Goal: Check status: Check status

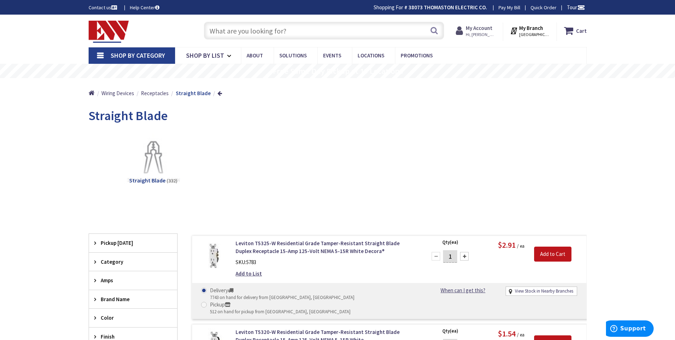
click at [490, 27] on strong "My Account" at bounding box center [479, 28] width 27 height 7
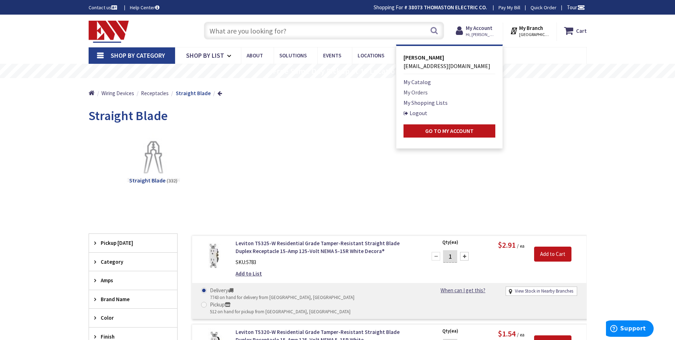
click at [418, 92] on link "My Orders" at bounding box center [416, 92] width 24 height 9
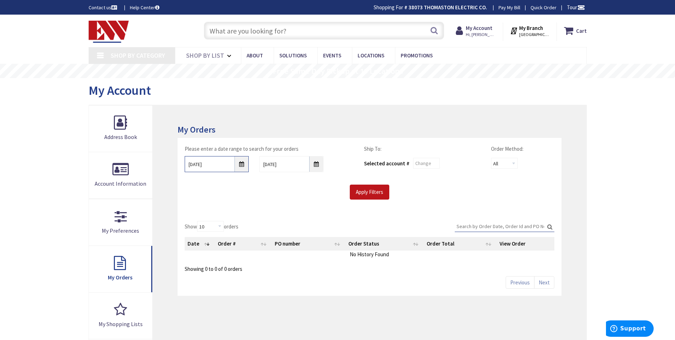
click at [241, 164] on input "10/1/2025" at bounding box center [217, 164] width 64 height 16
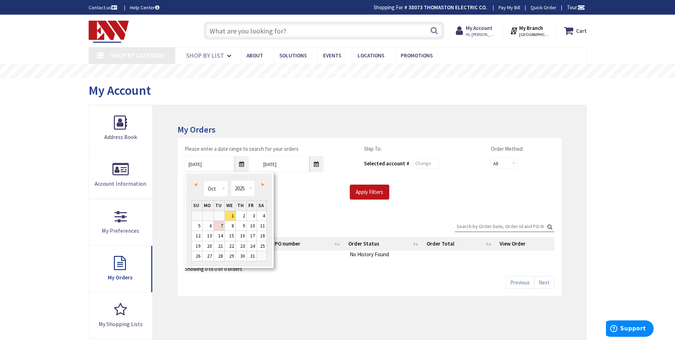
click at [197, 184] on span "Prev" at bounding box center [195, 185] width 3 height 4
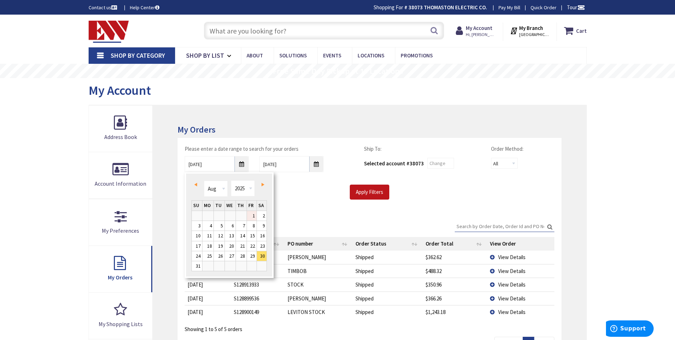
click at [254, 216] on link "1" at bounding box center [252, 216] width 10 height 10
type input "08/01/2025"
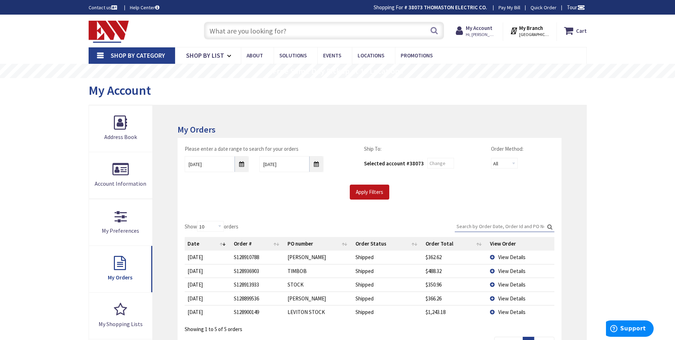
type input "[STREET_ADDRESS]"
click at [242, 164] on input "08/01/2025" at bounding box center [217, 164] width 64 height 16
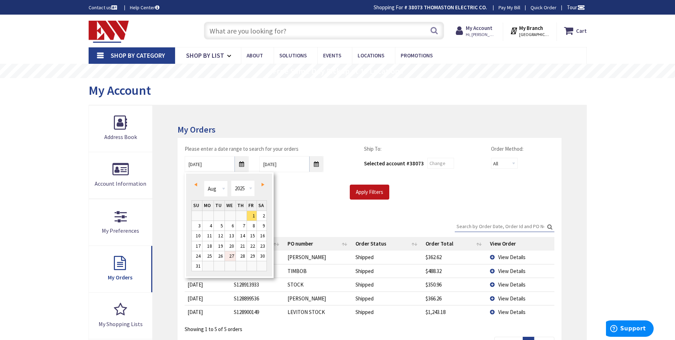
click at [232, 255] on link "27" at bounding box center [230, 256] width 11 height 10
type input "08/27/2025"
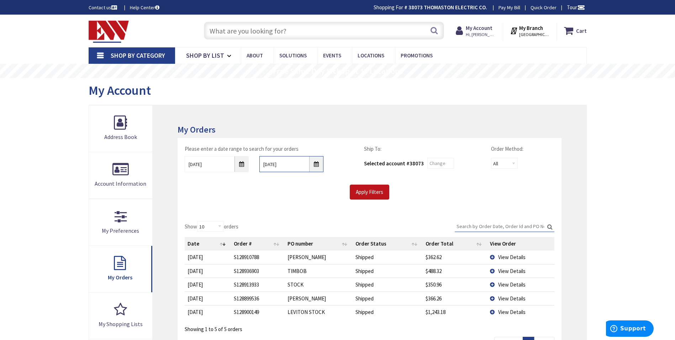
click at [318, 163] on input "10/8/2025" at bounding box center [292, 164] width 64 height 16
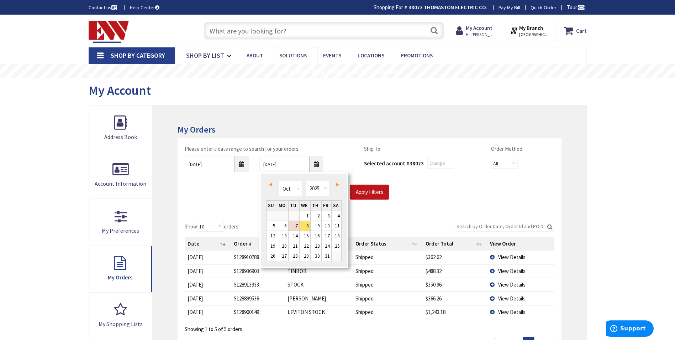
click at [269, 184] on span "Prev" at bounding box center [270, 185] width 3 height 4
click at [293, 256] on link "30" at bounding box center [294, 256] width 11 height 10
type input "09/30/2025"
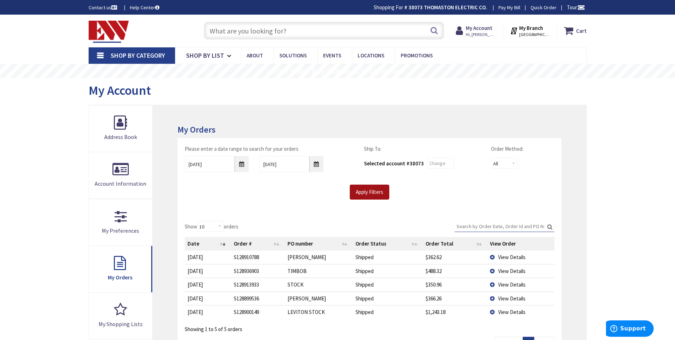
click at [377, 189] on input "Apply Filters" at bounding box center [370, 191] width 40 height 15
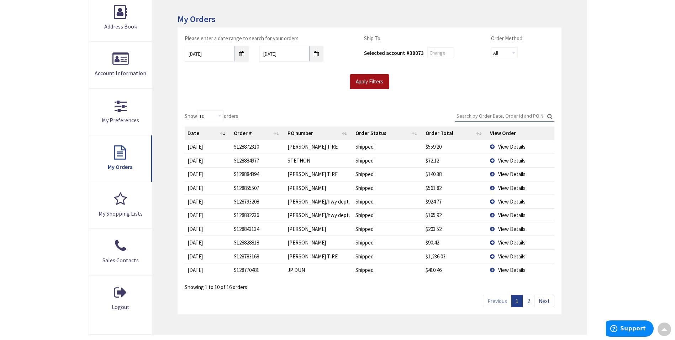
scroll to position [107, 0]
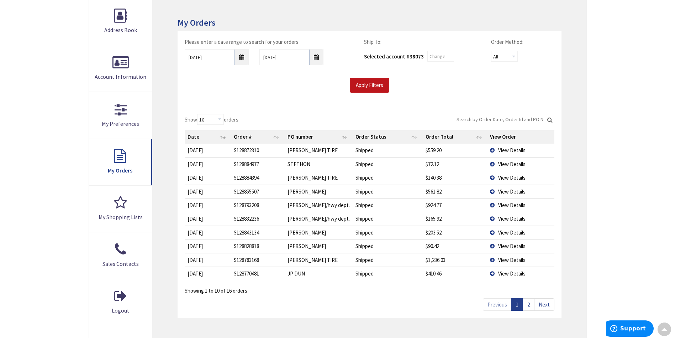
click at [509, 272] on span "View Details" at bounding box center [511, 273] width 27 height 7
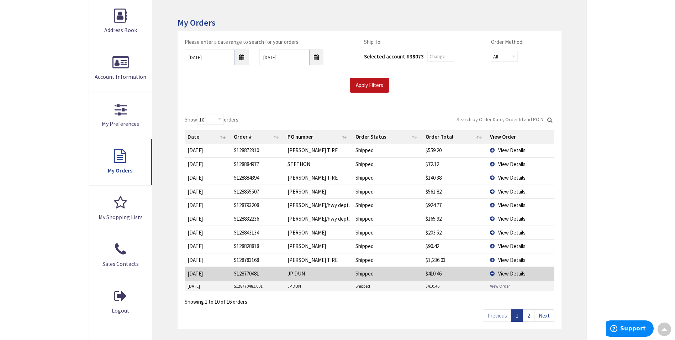
click at [502, 283] on link "View Order" at bounding box center [500, 286] width 20 height 6
click at [510, 273] on span "View Details" at bounding box center [511, 273] width 27 height 7
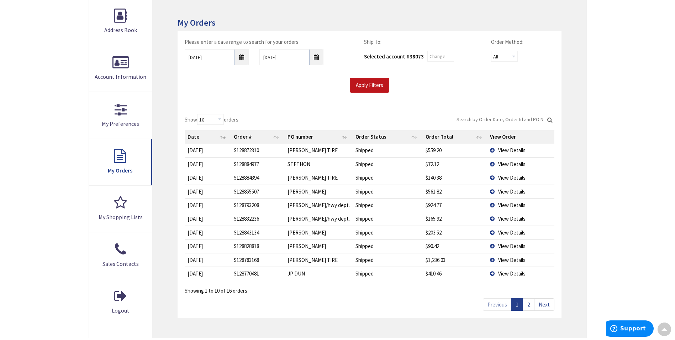
click at [507, 260] on span "View Details" at bounding box center [511, 259] width 27 height 7
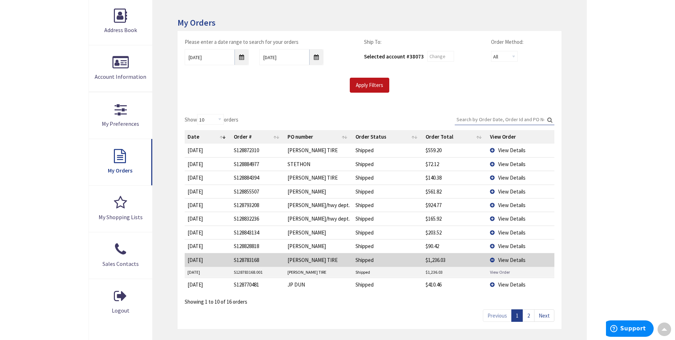
click at [500, 271] on link "View Order" at bounding box center [500, 272] width 20 height 6
click at [507, 258] on span "View Details" at bounding box center [511, 259] width 27 height 7
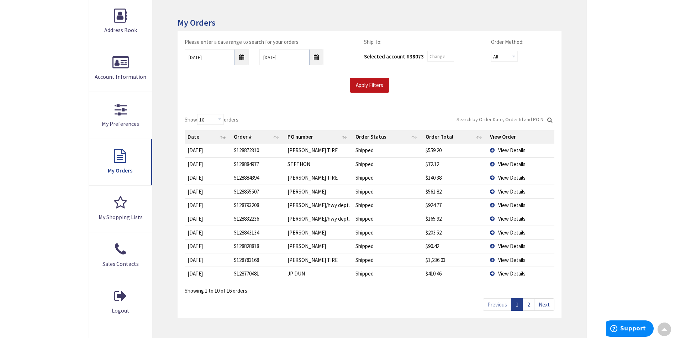
click at [532, 305] on link "2" at bounding box center [529, 304] width 12 height 12
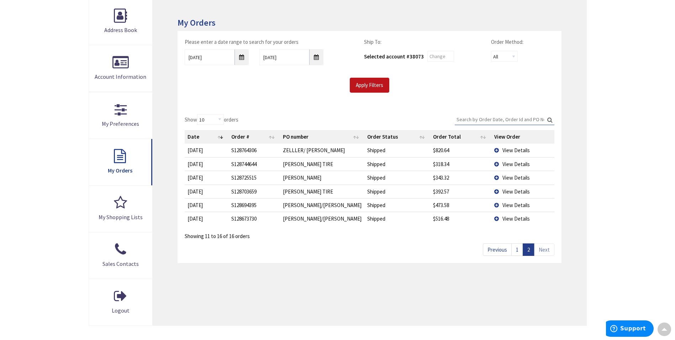
click at [505, 192] on span "View Details" at bounding box center [516, 191] width 27 height 7
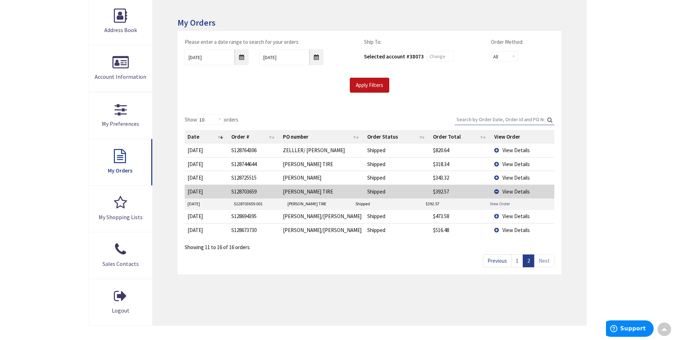
click at [502, 203] on link "View Order" at bounding box center [500, 203] width 20 height 6
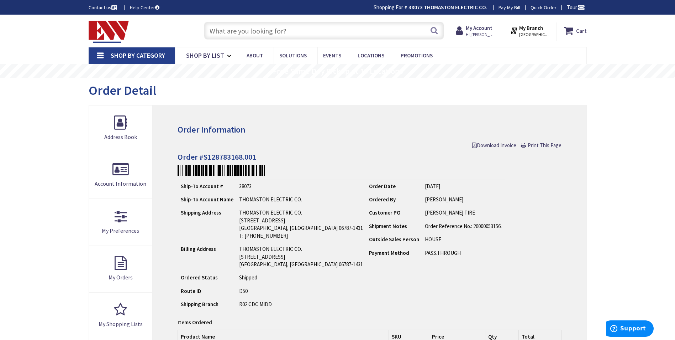
click at [223, 29] on input "text" at bounding box center [324, 31] width 240 height 18
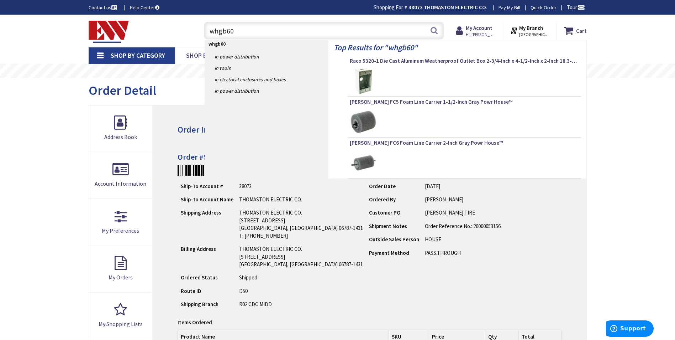
type input "whgb606"
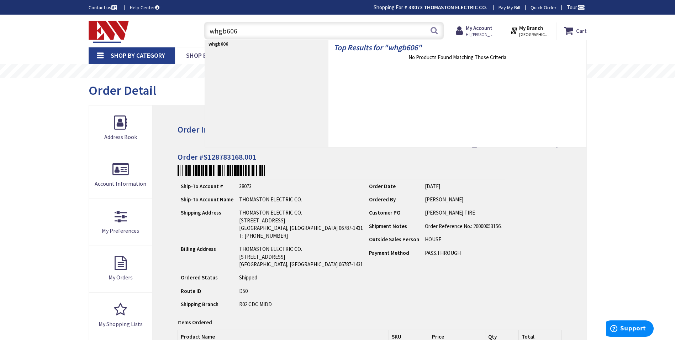
drag, startPoint x: 240, startPoint y: 29, endPoint x: 206, endPoint y: 31, distance: 34.2
click at [206, 31] on input "whgb606" at bounding box center [324, 31] width 240 height 18
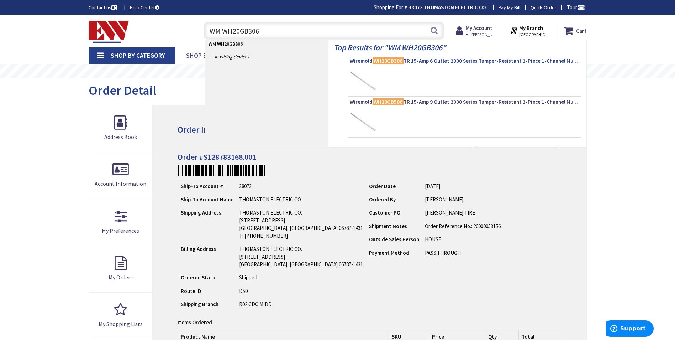
type input "WM WH20GB306"
click at [449, 60] on span "Wiremold WH20GB306 TR 15-Amp 6 Outlet 2000 Series Tamper-Resistant 2-Piece 1-Ch…" at bounding box center [465, 60] width 230 height 7
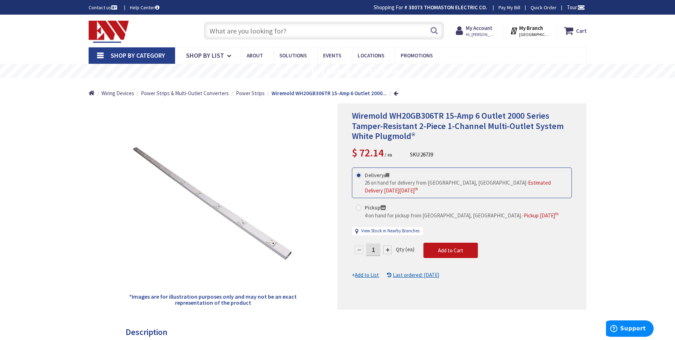
click at [216, 32] on input "text" at bounding box center [324, 31] width 240 height 18
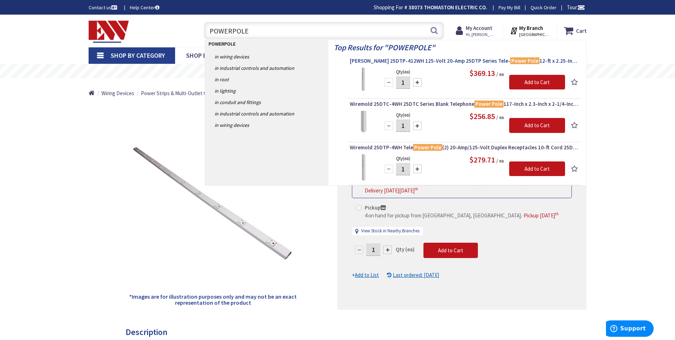
type input "POWERPOLE"
click at [459, 59] on span "Legrand 25DTP-412WH 125-Volt 20-Amp 25DTP Series Tele- Power Pole 12-ft x 2.25-…" at bounding box center [465, 60] width 230 height 7
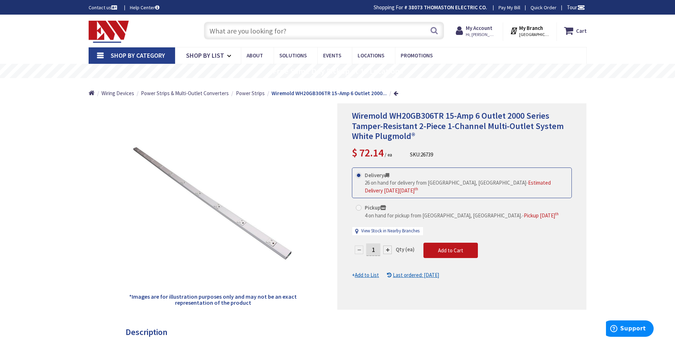
click at [250, 34] on input "text" at bounding box center [324, 31] width 240 height 18
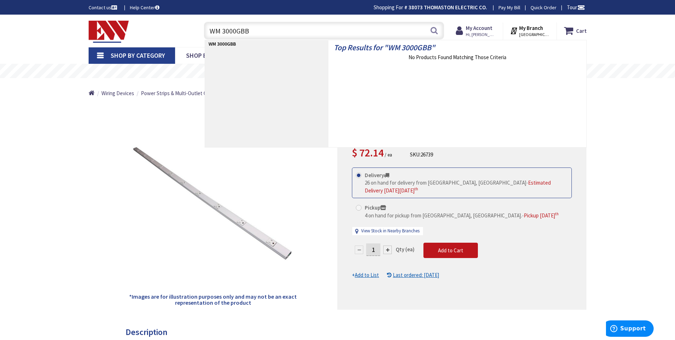
type input "WM 3000GBB"
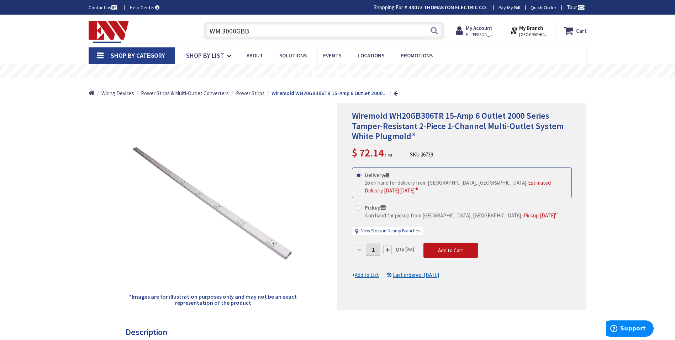
drag, startPoint x: 187, startPoint y: 103, endPoint x: 136, endPoint y: 54, distance: 70.5
click at [136, 54] on span "Shop By Category" at bounding box center [138, 55] width 54 height 8
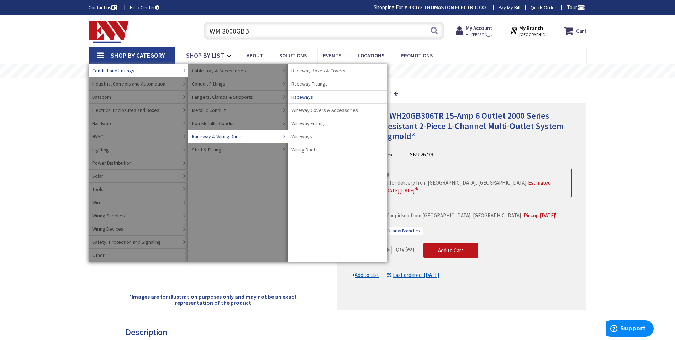
click at [303, 95] on span "Raceways" at bounding box center [303, 96] width 22 height 7
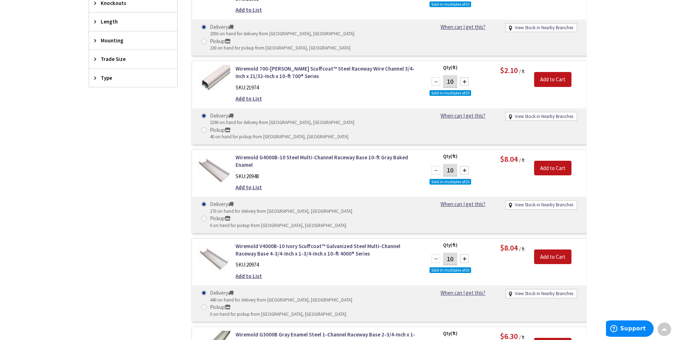
scroll to position [463, 0]
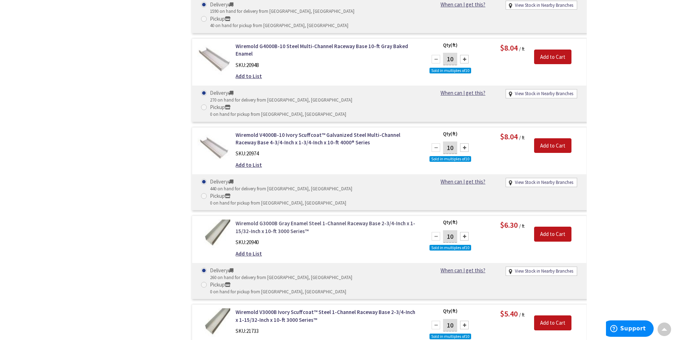
click at [262, 219] on link "Wiremold G3000B Gray Enamel Steel 1-Channel Raceway Base 2-3/4-Inch x 1-15/32-I…" at bounding box center [326, 226] width 181 height 15
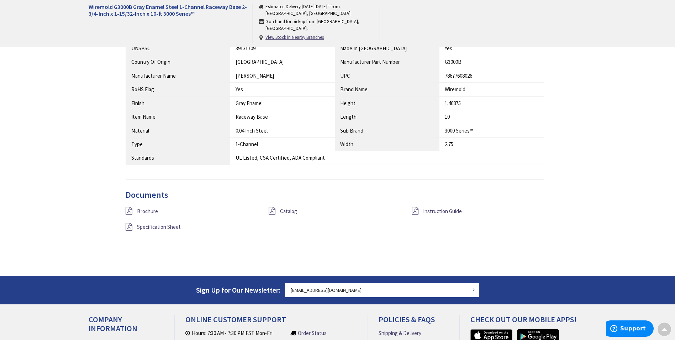
scroll to position [463, 0]
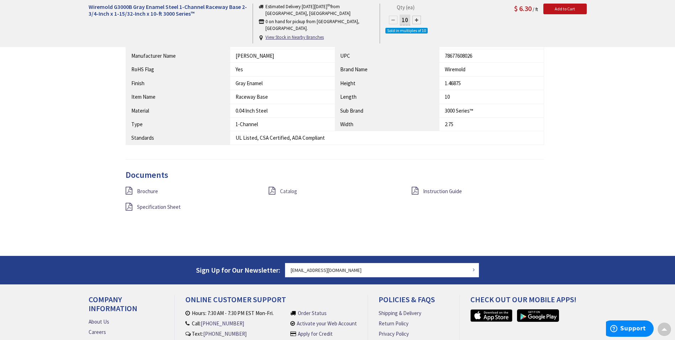
click at [288, 190] on span "Catalog" at bounding box center [288, 191] width 17 height 7
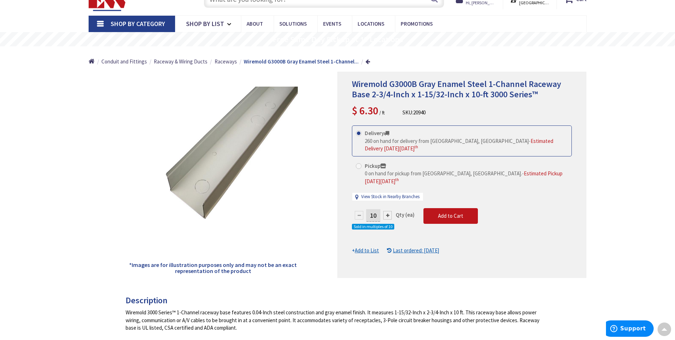
scroll to position [0, 0]
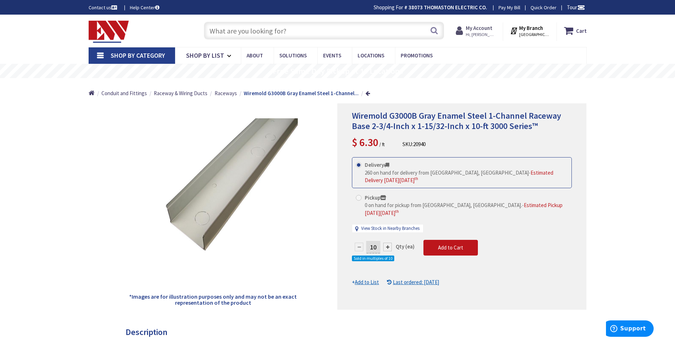
click at [483, 28] on strong "My Account" at bounding box center [479, 28] width 27 height 7
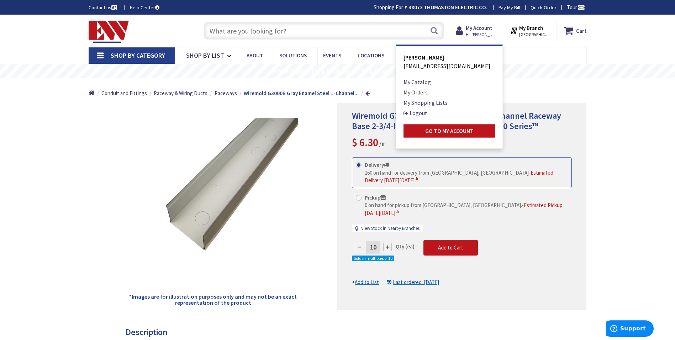
click at [418, 92] on link "My Orders" at bounding box center [416, 92] width 24 height 9
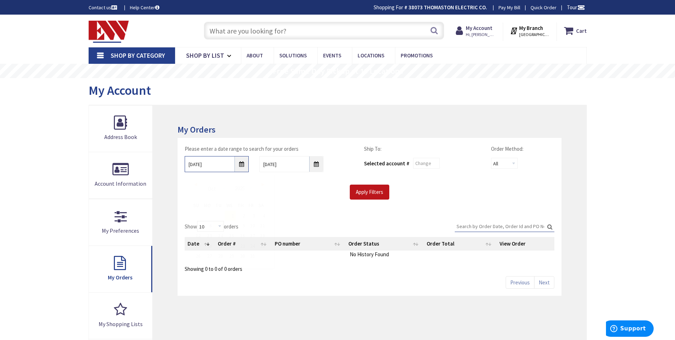
click at [240, 164] on input "10/1/2025" at bounding box center [217, 164] width 64 height 16
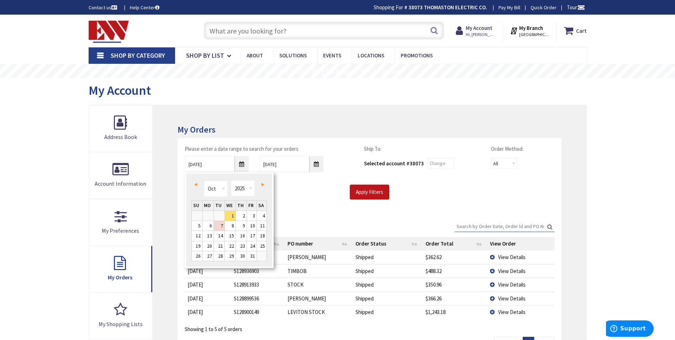
click at [197, 184] on span "Prev" at bounding box center [195, 185] width 3 height 4
click at [244, 164] on input "08/30/2025" at bounding box center [217, 164] width 64 height 16
click at [263, 184] on span "Next" at bounding box center [263, 185] width 3 height 4
click at [222, 235] on link "16" at bounding box center [219, 236] width 11 height 10
type input "09/16/2025"
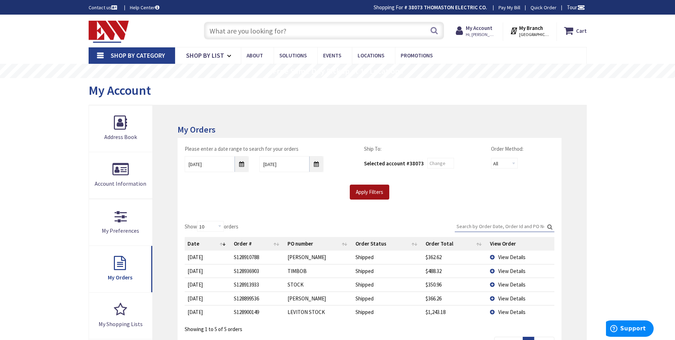
click at [367, 195] on input "Apply Filters" at bounding box center [370, 191] width 40 height 15
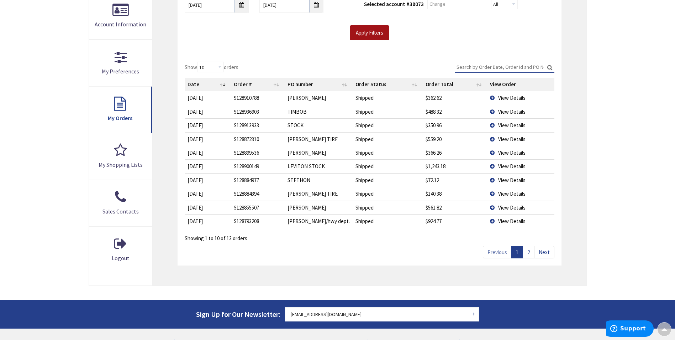
scroll to position [178, 0]
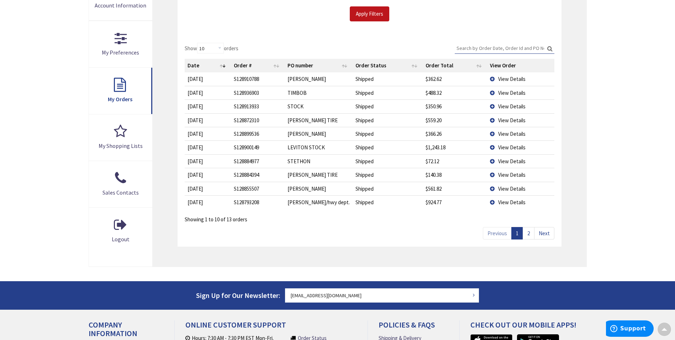
click at [511, 119] on span "View Details" at bounding box center [511, 120] width 27 height 7
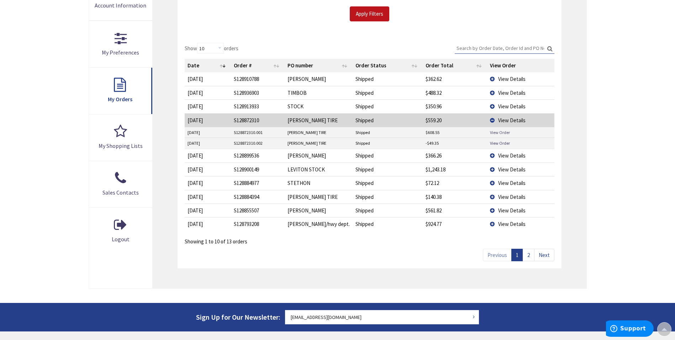
click at [493, 132] on link "View Order" at bounding box center [500, 132] width 20 height 6
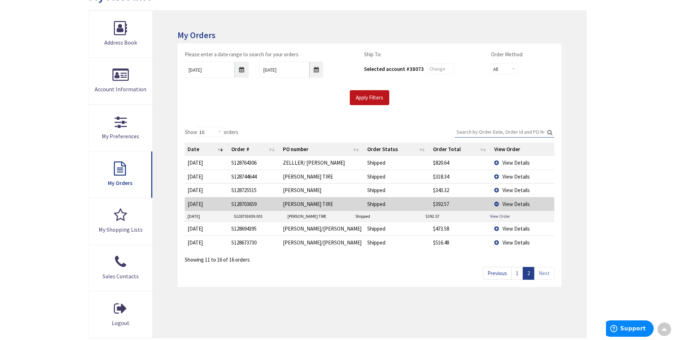
scroll to position [71, 0]
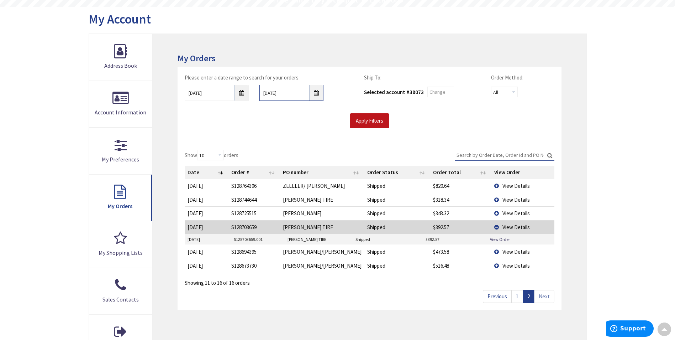
click at [317, 93] on input "09/30/2025" at bounding box center [292, 93] width 64 height 16
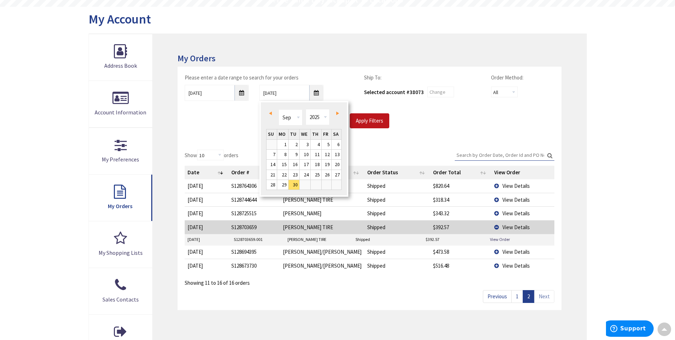
click at [338, 113] on span "Next" at bounding box center [337, 113] width 3 height 4
click at [328, 143] on link "3" at bounding box center [327, 145] width 10 height 10
type input "10/03/2025"
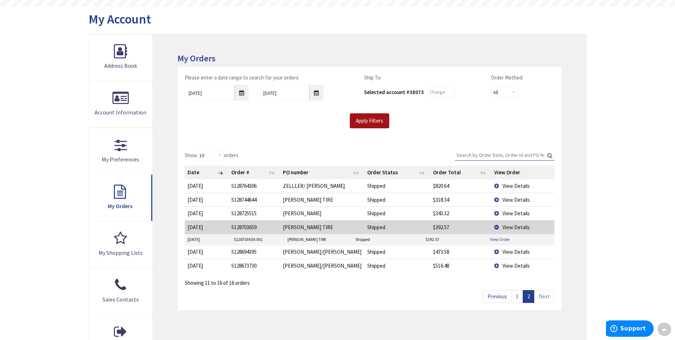
click at [376, 120] on input "Apply Filters" at bounding box center [370, 120] width 40 height 15
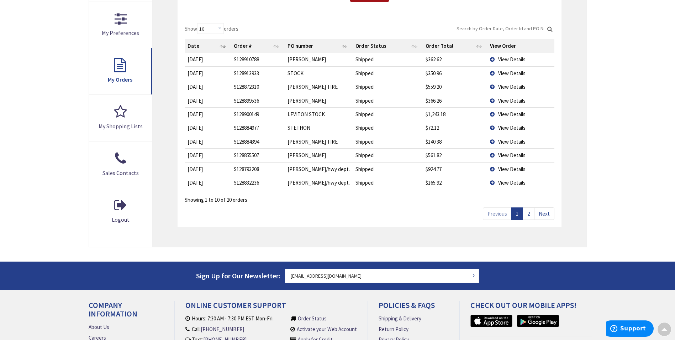
scroll to position [214, 0]
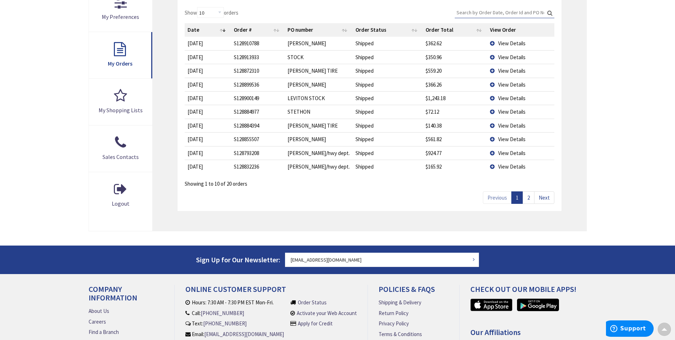
click at [517, 70] on span "View Details" at bounding box center [511, 70] width 27 height 7
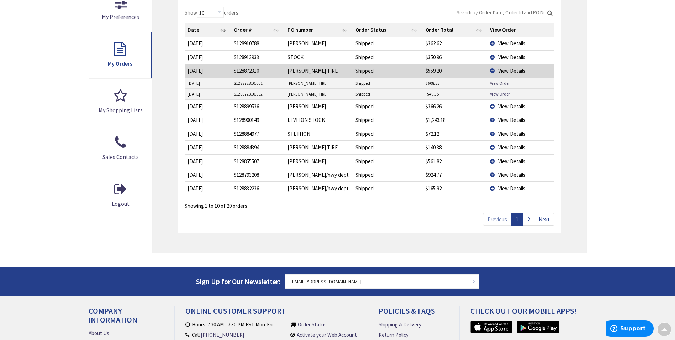
click at [496, 82] on link "View Order" at bounding box center [500, 83] width 20 height 6
click at [500, 82] on link "View Order" at bounding box center [500, 83] width 20 height 6
click at [507, 69] on span "View Details" at bounding box center [511, 70] width 27 height 7
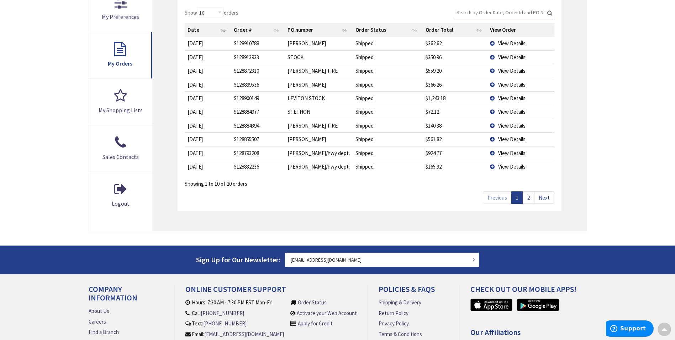
click at [509, 83] on span "View Details" at bounding box center [511, 84] width 27 height 7
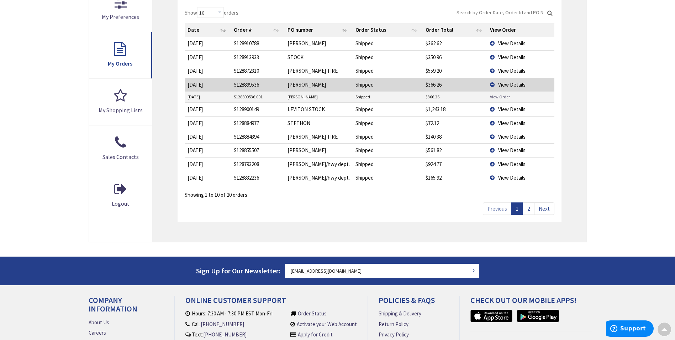
click at [502, 97] on link "View Order" at bounding box center [500, 97] width 20 height 6
click at [508, 85] on span "View Details" at bounding box center [511, 84] width 27 height 7
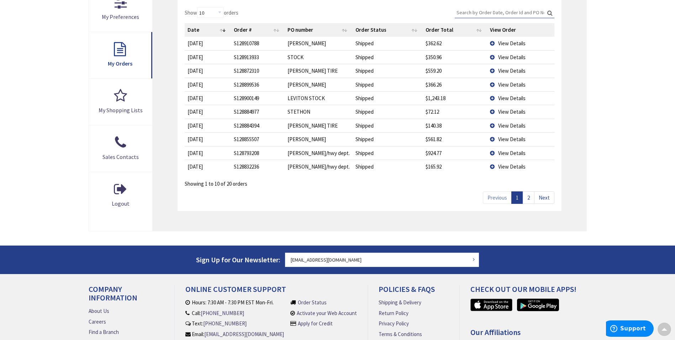
click at [512, 57] on span "View Details" at bounding box center [511, 57] width 27 height 7
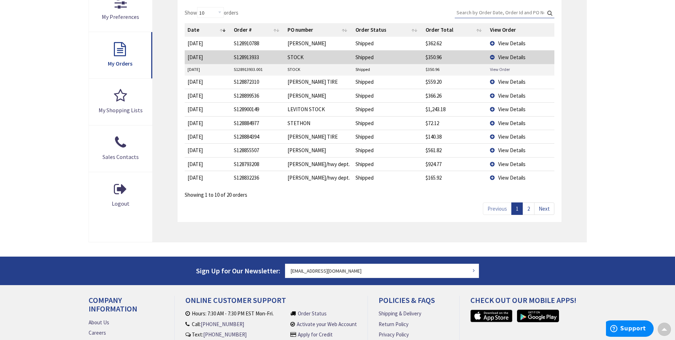
click at [497, 68] on link "View Order" at bounding box center [500, 69] width 20 height 6
click at [506, 135] on span "View Details" at bounding box center [511, 136] width 27 height 7
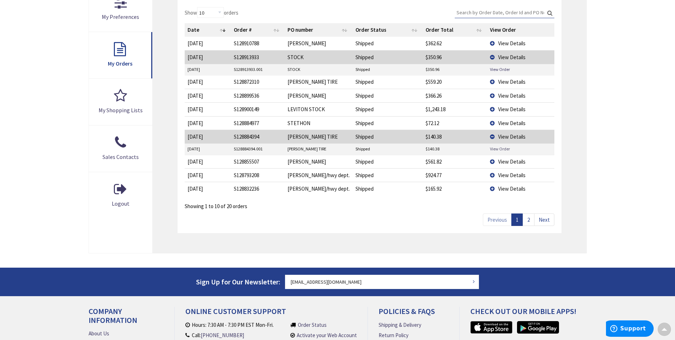
click at [501, 148] on link "View Order" at bounding box center [500, 149] width 20 height 6
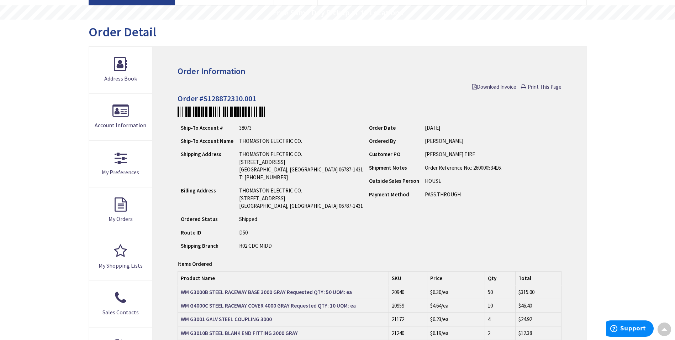
scroll to position [36, 0]
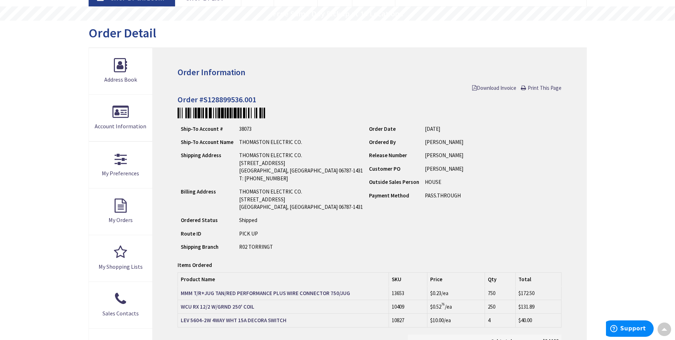
scroll to position [36, 0]
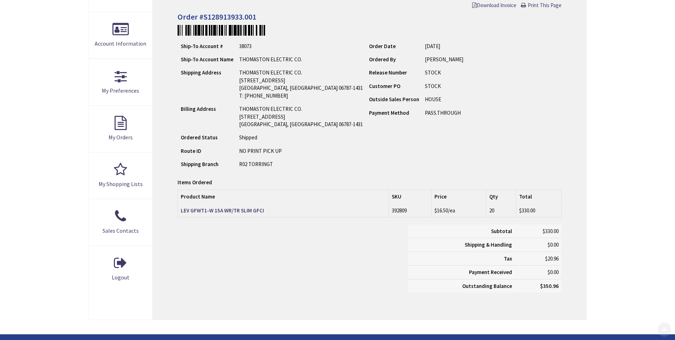
scroll to position [142, 0]
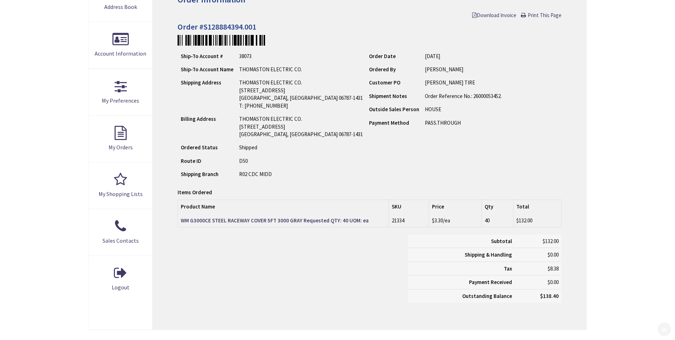
scroll to position [142, 0]
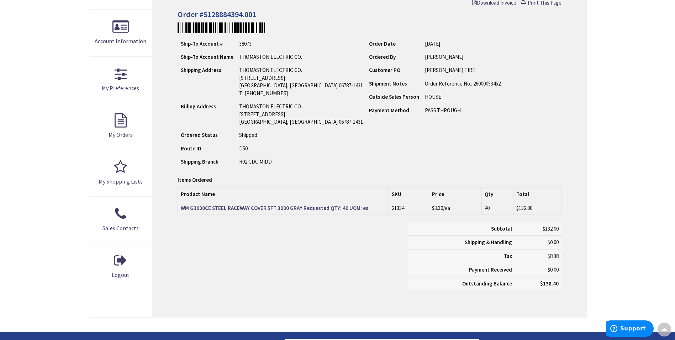
drag, startPoint x: 397, startPoint y: 298, endPoint x: 413, endPoint y: 232, distance: 67.4
click at [412, 240] on div "Order Information Download Invoice Print This Page Order #S128884394.001 Ship-T…" at bounding box center [370, 140] width 434 height 354
